Goal: Task Accomplishment & Management: Manage account settings

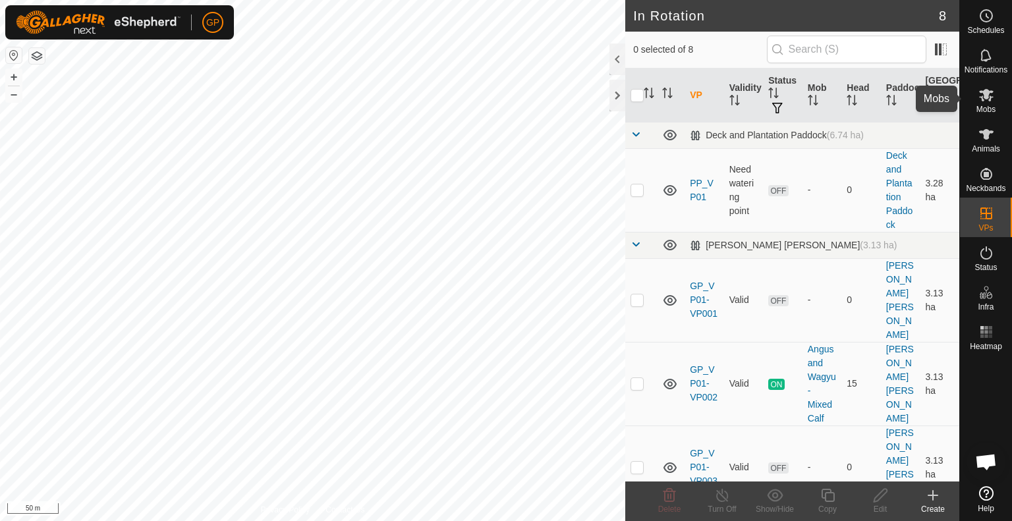
click at [981, 102] on icon at bounding box center [987, 95] width 16 height 16
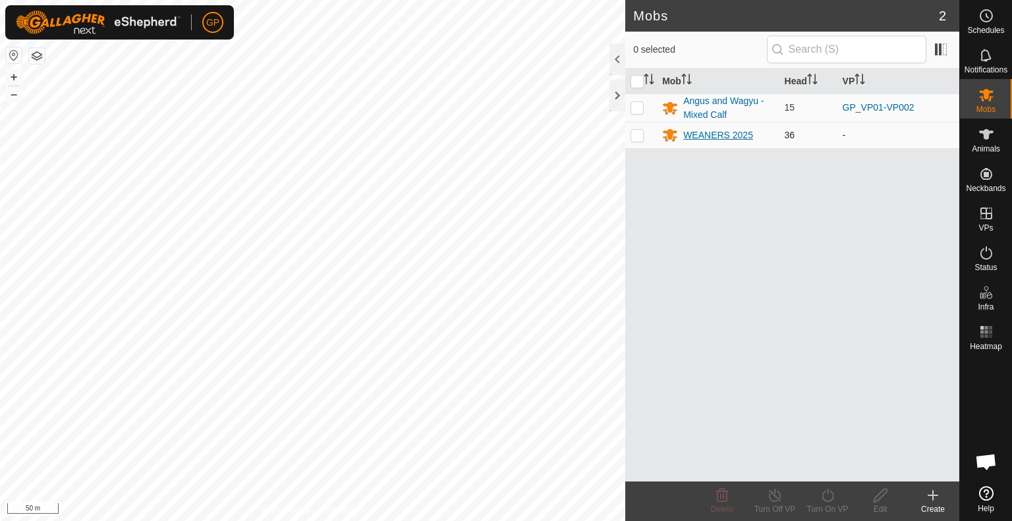
click at [730, 133] on div "WEANERS 2025" at bounding box center [718, 136] width 70 height 14
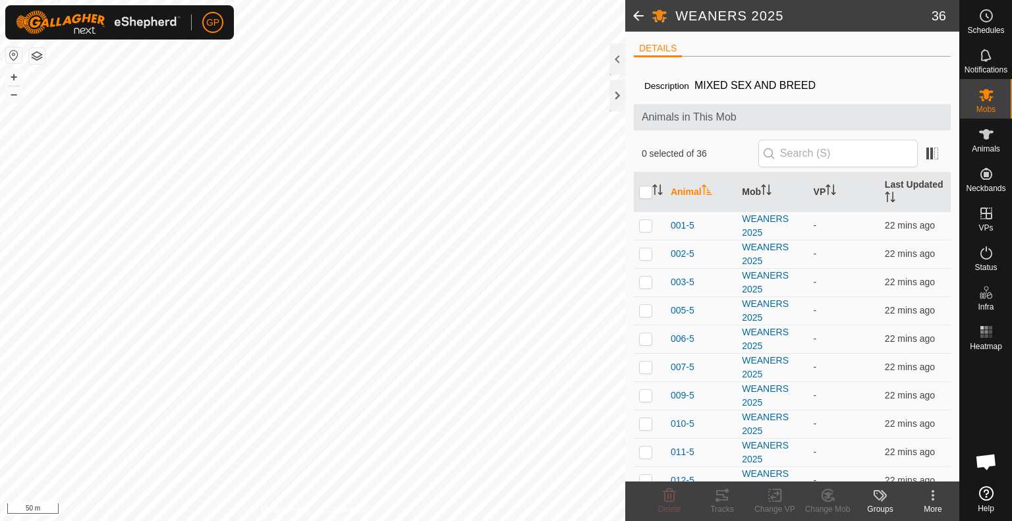
click at [931, 506] on div "More" at bounding box center [933, 510] width 53 height 12
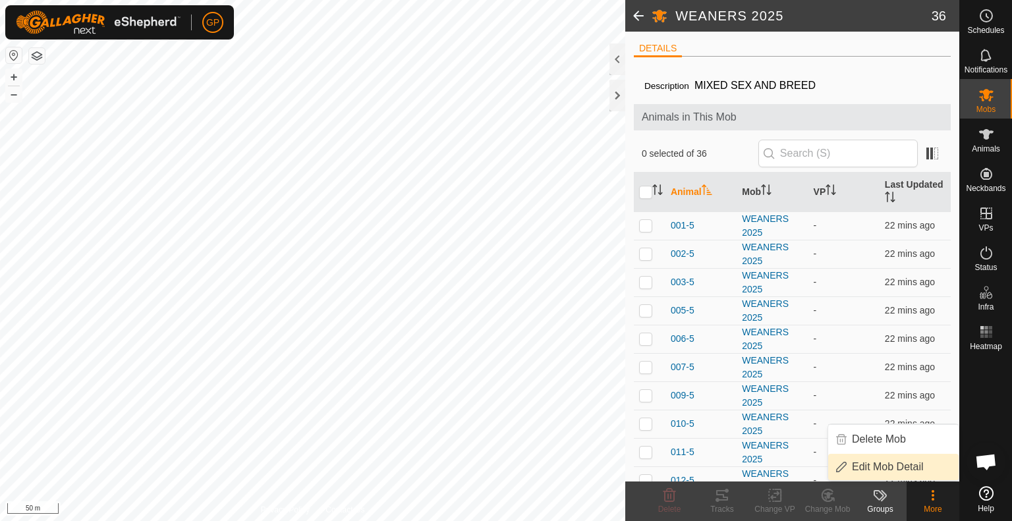
click at [908, 469] on link "Edit Mob Detail" at bounding box center [893, 467] width 130 height 26
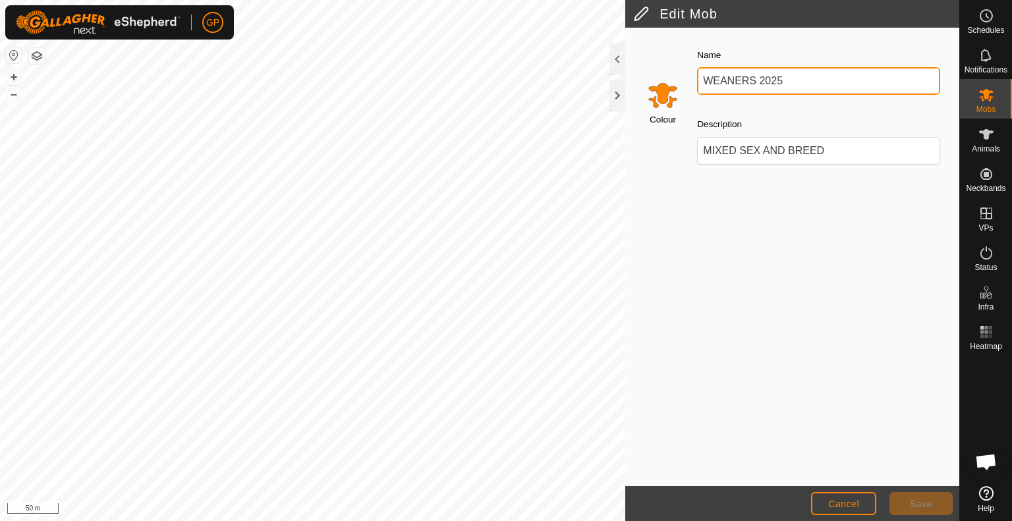
drag, startPoint x: 754, startPoint y: 80, endPoint x: 714, endPoint y: 80, distance: 39.5
click at [714, 80] on input "WEANERS 2025" at bounding box center [818, 81] width 243 height 28
click at [749, 79] on input "Weaners 2025" at bounding box center [818, 81] width 243 height 28
click at [785, 82] on input "Weaners (2025" at bounding box center [818, 81] width 243 height 28
type input "Weaners (2025)"
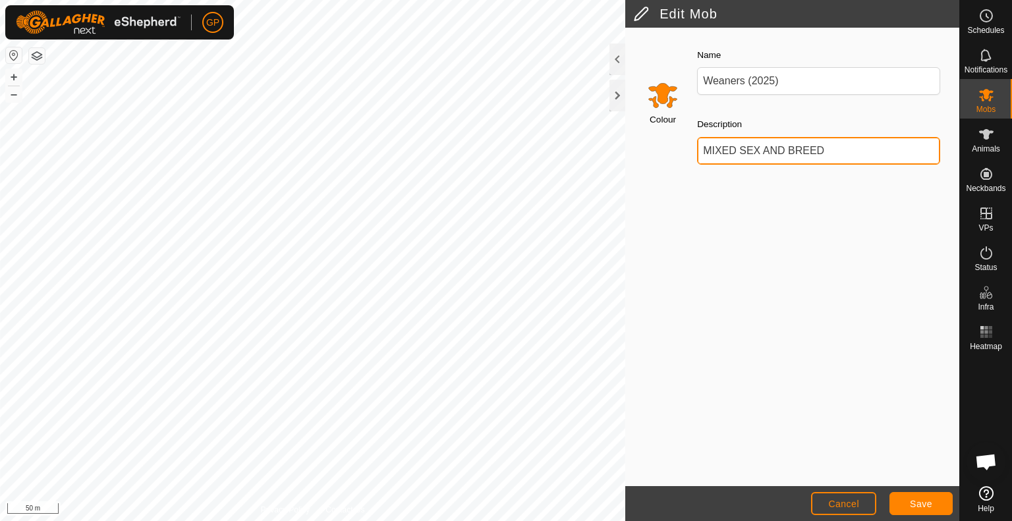
click at [705, 147] on input "MIXED SEX AND BREED" at bounding box center [818, 151] width 243 height 28
drag, startPoint x: 736, startPoint y: 150, endPoint x: 692, endPoint y: 148, distance: 43.5
click at [692, 148] on div "Description MIXED SEX AND BREED" at bounding box center [819, 140] width 254 height 59
click at [725, 150] on input "Mix Weaners SEX AND BREED" at bounding box center [818, 151] width 243 height 28
click at [720, 150] on input "Mix Weaners SEX AND BREED" at bounding box center [818, 151] width 243 height 28
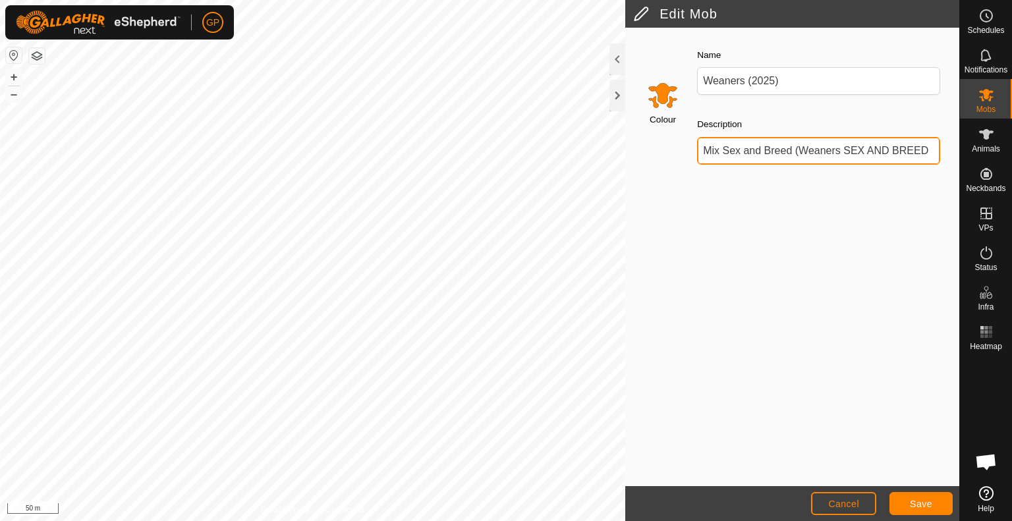
click at [707, 150] on input "Mix Sex and Breed (Weaners SEX AND BREED" at bounding box center [818, 151] width 243 height 28
click at [714, 150] on input "Waeners - Mix Sex and Breed (Weaners SEX AND BREED" at bounding box center [818, 151] width 243 height 28
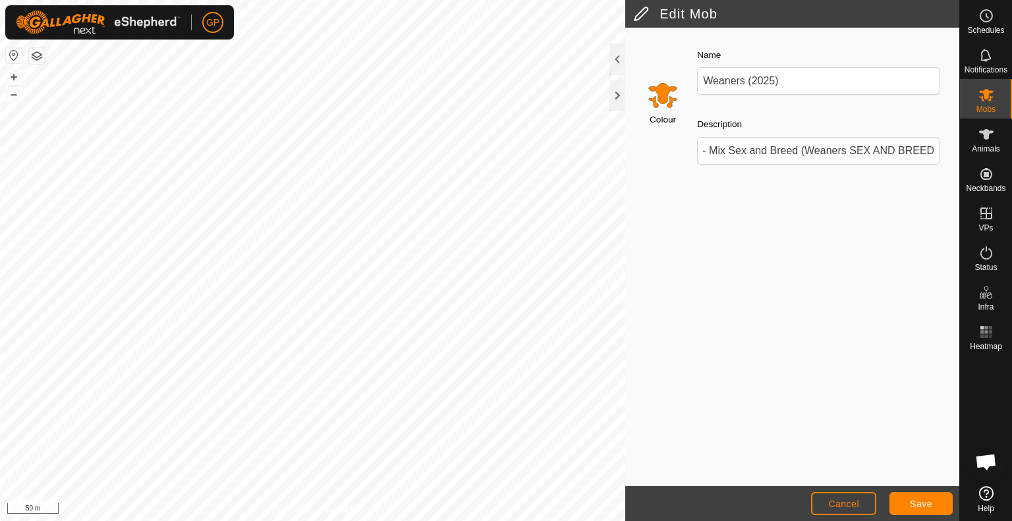
scroll to position [0, 48]
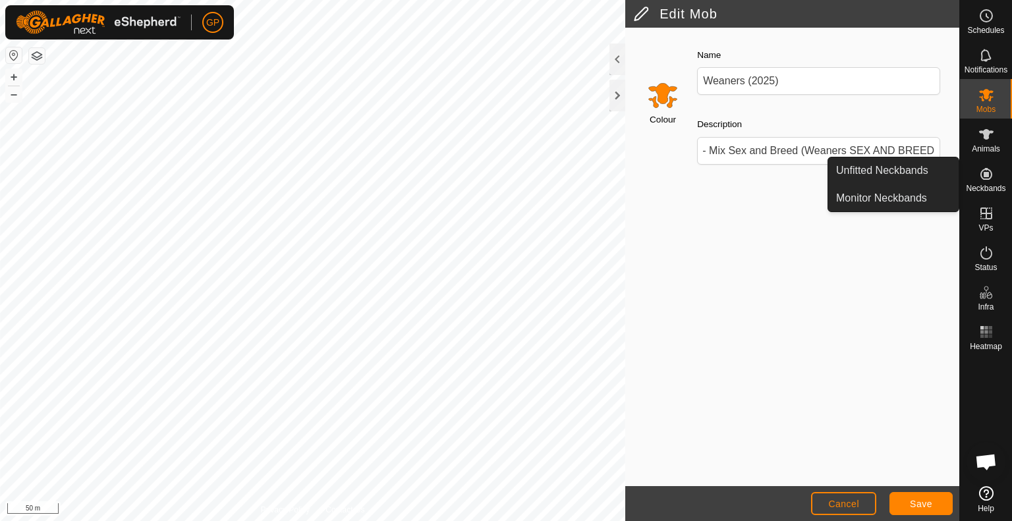
drag, startPoint x: 846, startPoint y: 148, endPoint x: 960, endPoint y: 159, distance: 113.9
click at [966, 159] on div "Schedules Notifications Mobs Animals Neckbands VPs Status Infra Heatmap Help Un…" at bounding box center [506, 260] width 1012 height 521
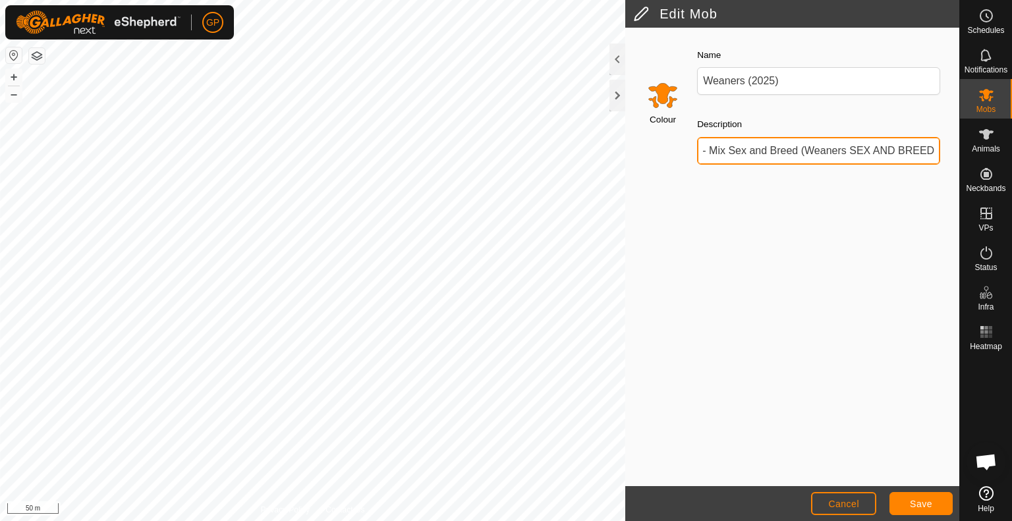
drag, startPoint x: 856, startPoint y: 153, endPoint x: 825, endPoint y: 149, distance: 31.2
click at [855, 153] on input "Weaners - Mix Sex and Breed (Weaners SEX AND BREED" at bounding box center [818, 151] width 243 height 28
click at [771, 155] on input "Weaners - Mix Sex and Breed" at bounding box center [818, 151] width 243 height 28
type input "Weaners - Mixed Sex and Breed"
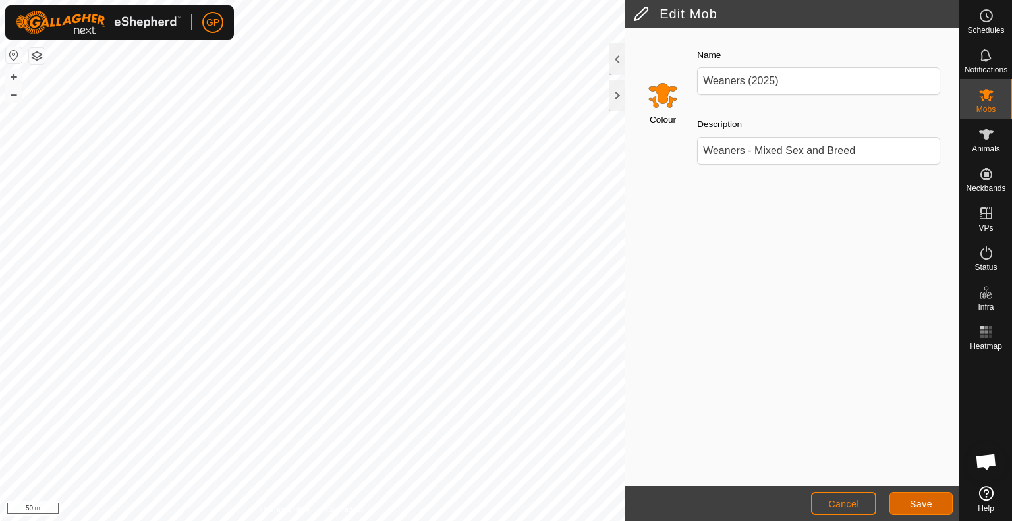
click at [909, 501] on button "Save" at bounding box center [921, 503] width 63 height 23
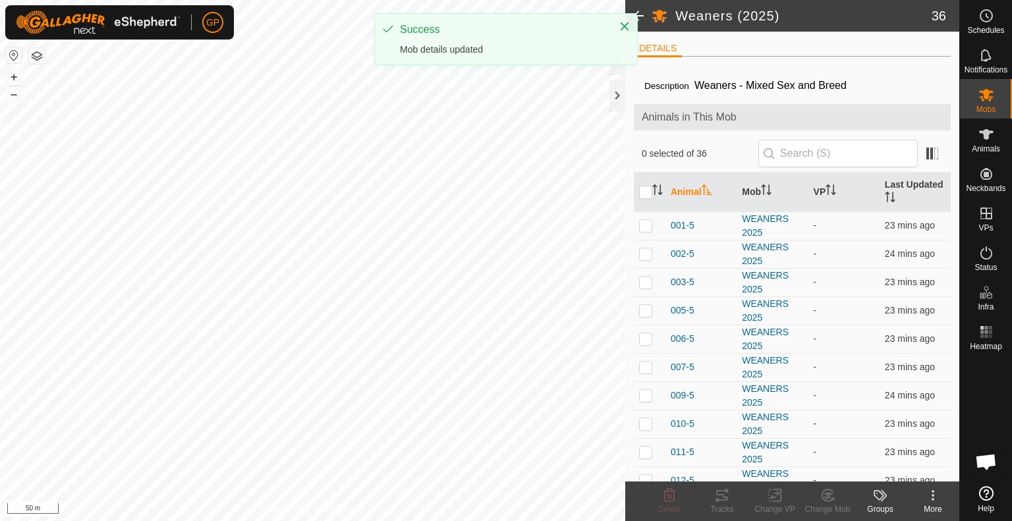
click at [645, 18] on span at bounding box center [638, 16] width 26 height 32
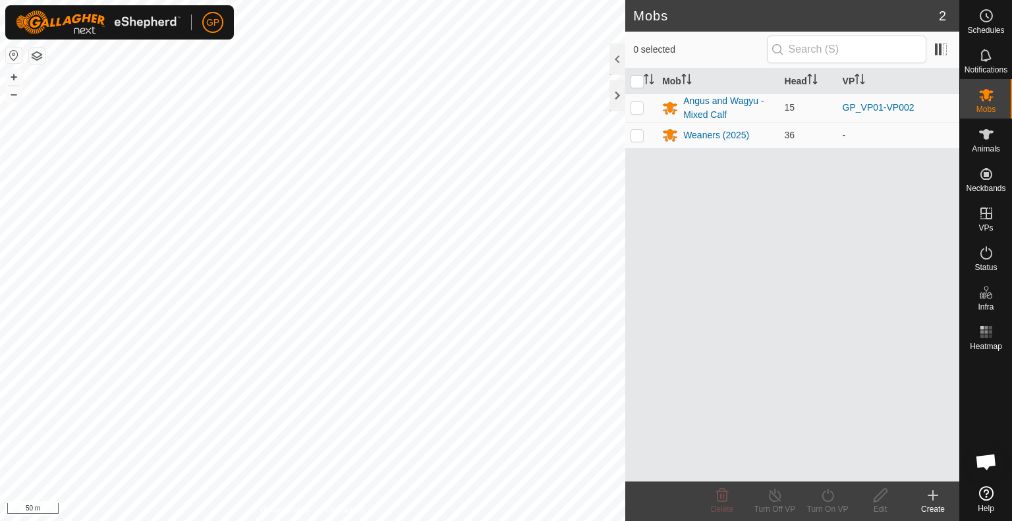
drag, startPoint x: 728, startPoint y: 105, endPoint x: 705, endPoint y: 163, distance: 62.2
click at [705, 167] on div "Mob Head VP Angus and Wagyu - Mixed Calf 15 GP_VP01-VP002 Weaners (2025) 36 -" at bounding box center [792, 275] width 334 height 413
click at [722, 103] on div "Angus and Wagyu - Mixed Calf" at bounding box center [728, 108] width 90 height 28
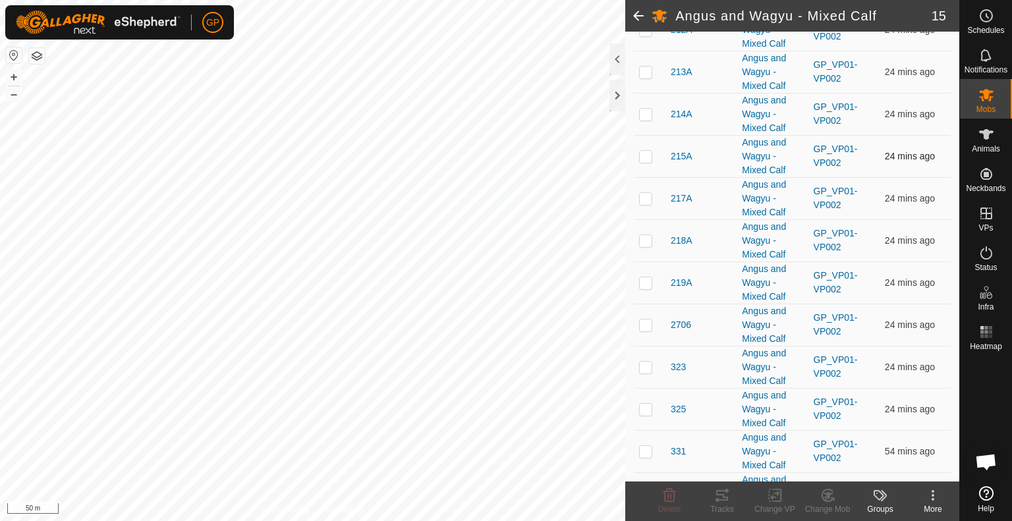
scroll to position [360, 0]
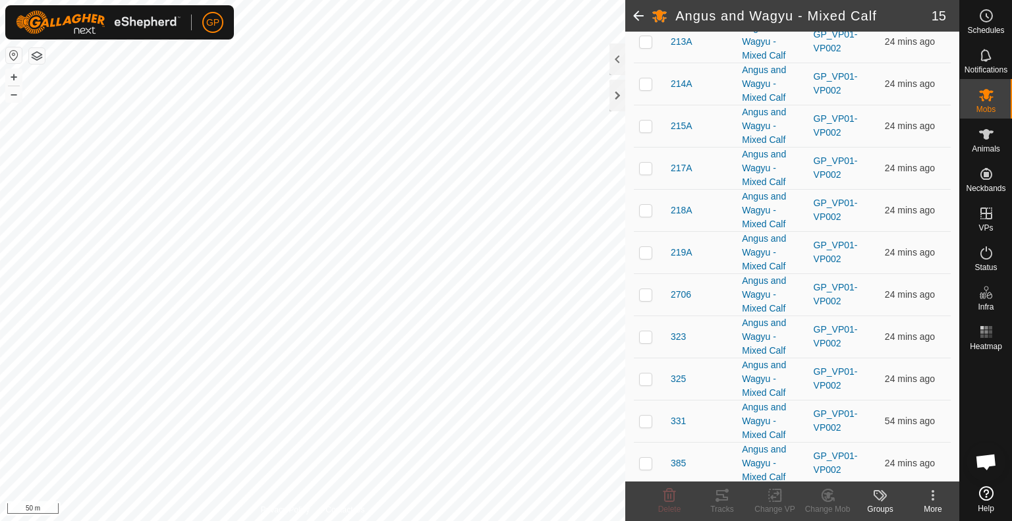
click at [935, 497] on icon at bounding box center [933, 496] width 16 height 16
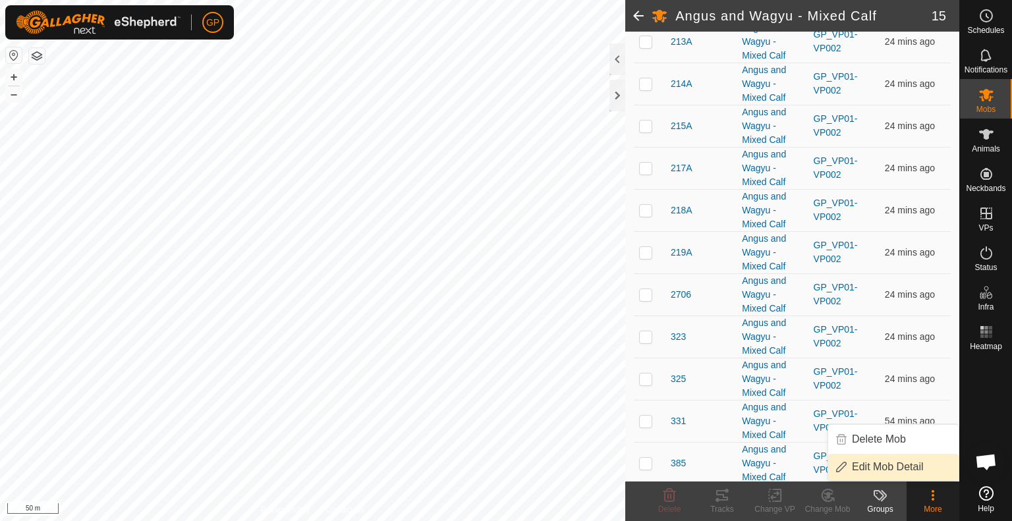
click at [908, 466] on link "Edit Mob Detail" at bounding box center [893, 467] width 130 height 26
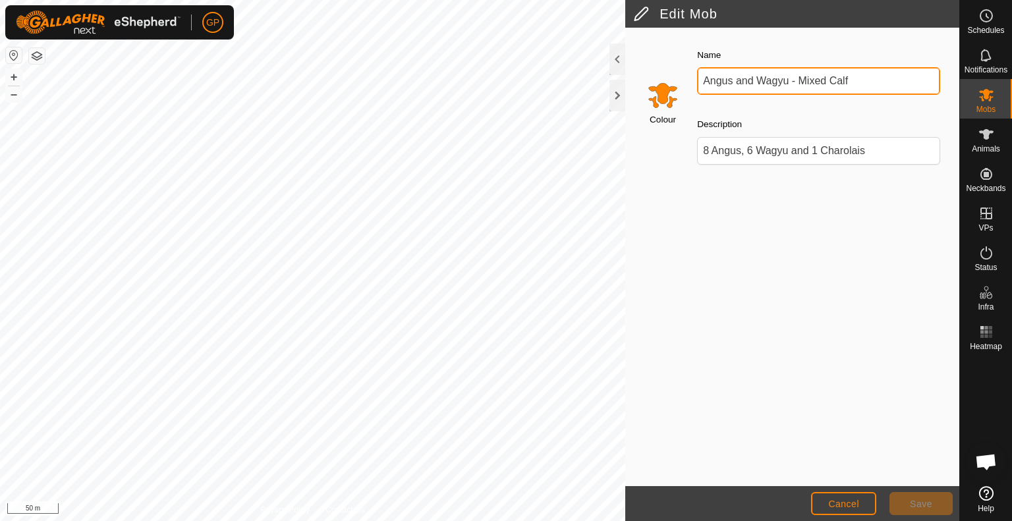
click at [854, 81] on input "Angus and Wagyu - Mixed Calf" at bounding box center [818, 81] width 243 height 28
type input "Angus and Wagyu - Mixed Calf"
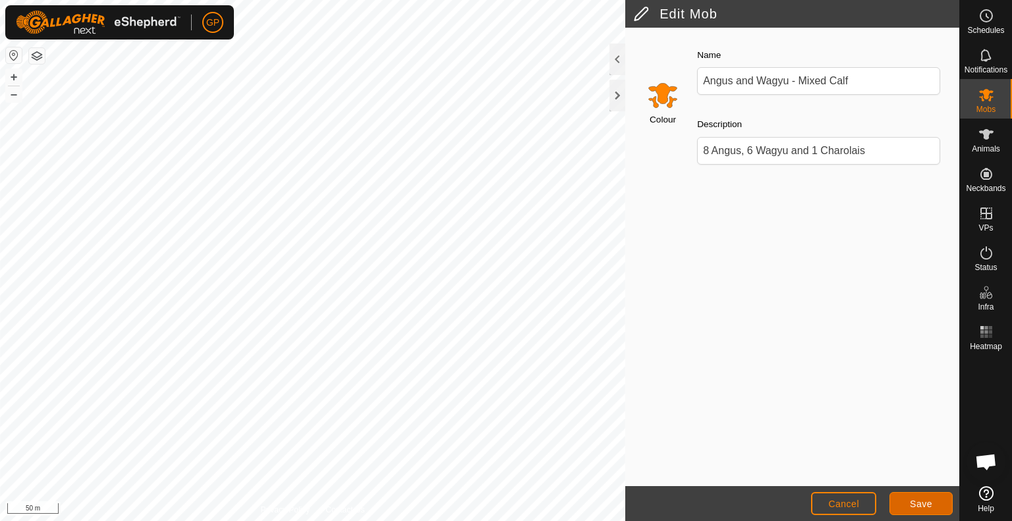
click at [906, 496] on button "Save" at bounding box center [921, 503] width 63 height 23
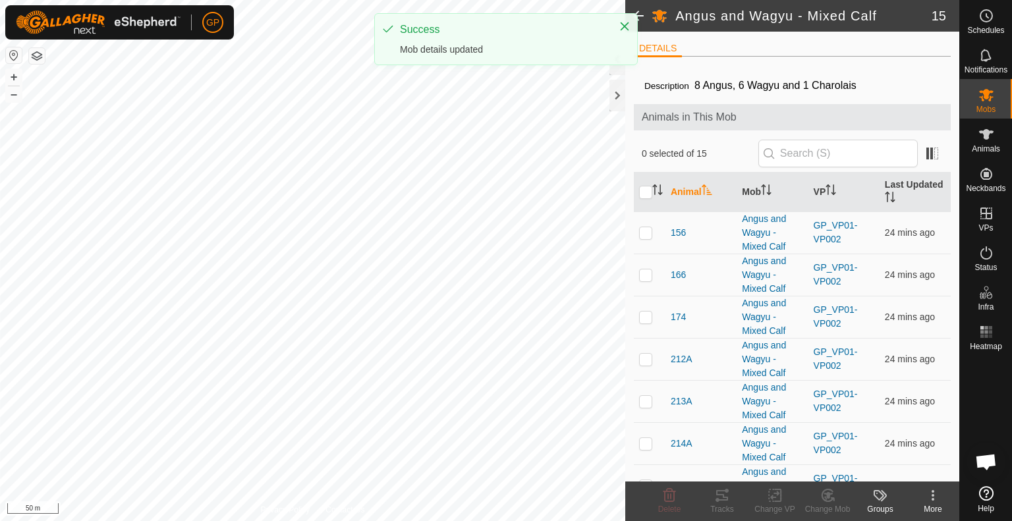
click at [643, 17] on span at bounding box center [638, 16] width 26 height 32
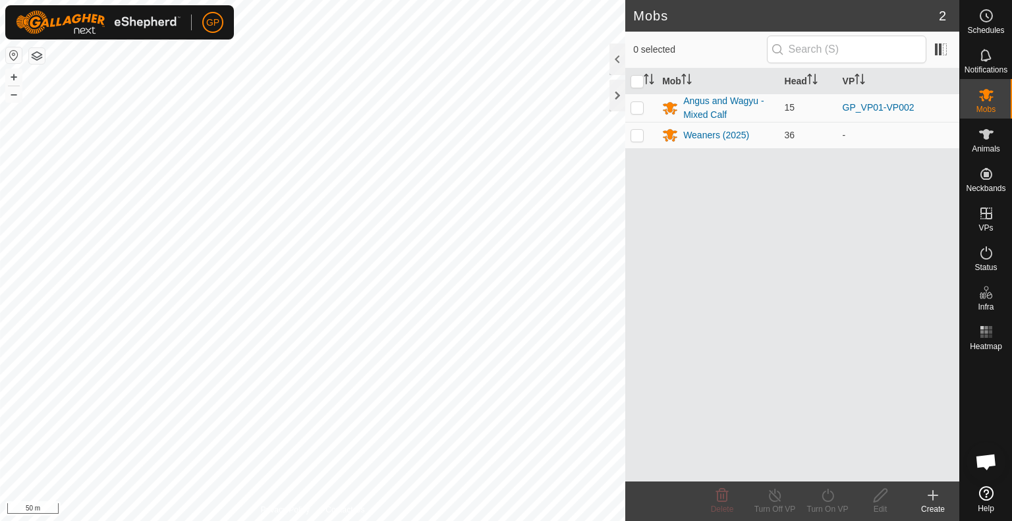
click at [721, 158] on div "Mob Head VP Angus and Wagyu - Mixed Calf 15 GP_VP01-VP002 Weaners (2025) 36 -" at bounding box center [792, 275] width 334 height 413
click at [728, 136] on div "Weaners (2025)" at bounding box center [716, 136] width 66 height 14
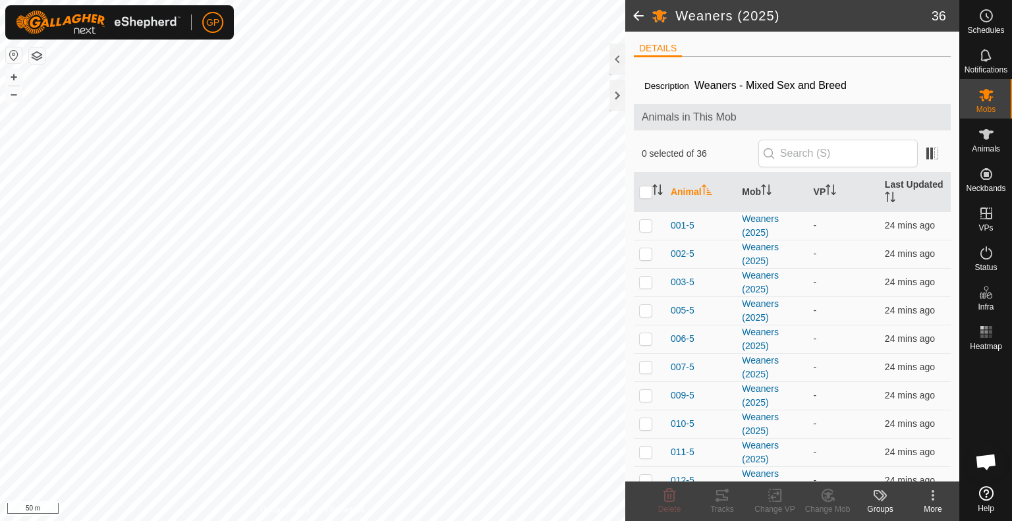
click at [635, 15] on span at bounding box center [638, 16] width 26 height 32
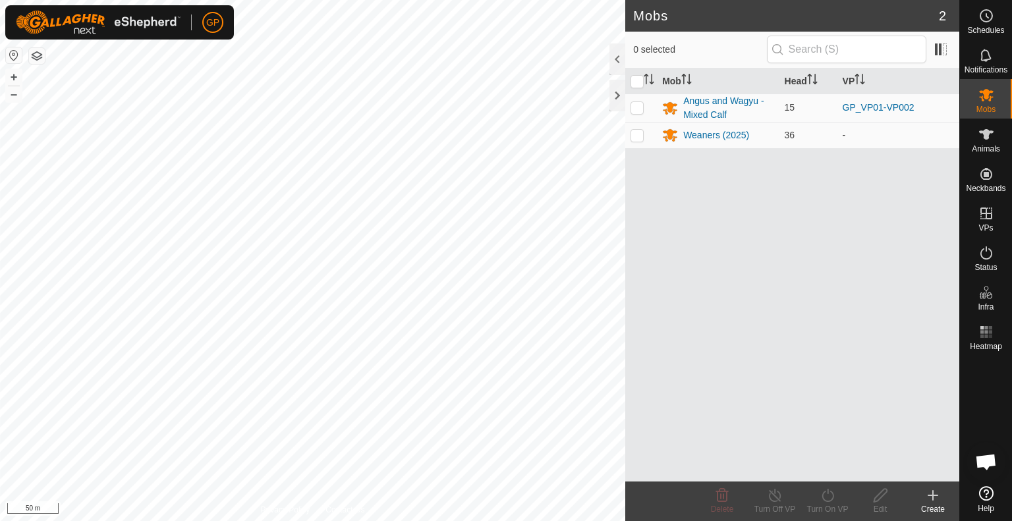
drag, startPoint x: 691, startPoint y: 135, endPoint x: 681, endPoint y: 165, distance: 32.1
click at [681, 165] on div "Mob Head VP Angus and Wagyu - Mixed Calf 15 GP_VP01-VP002 Weaners (2025) 36 -" at bounding box center [792, 275] width 334 height 413
click at [989, 108] on span "Mobs" at bounding box center [986, 109] width 19 height 8
